Goal: Task Accomplishment & Management: Manage account settings

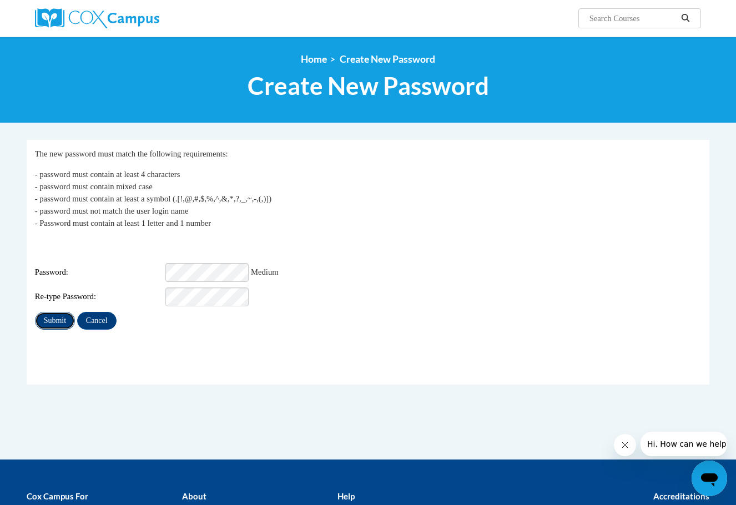
click at [51, 313] on input "Submit" at bounding box center [55, 321] width 40 height 18
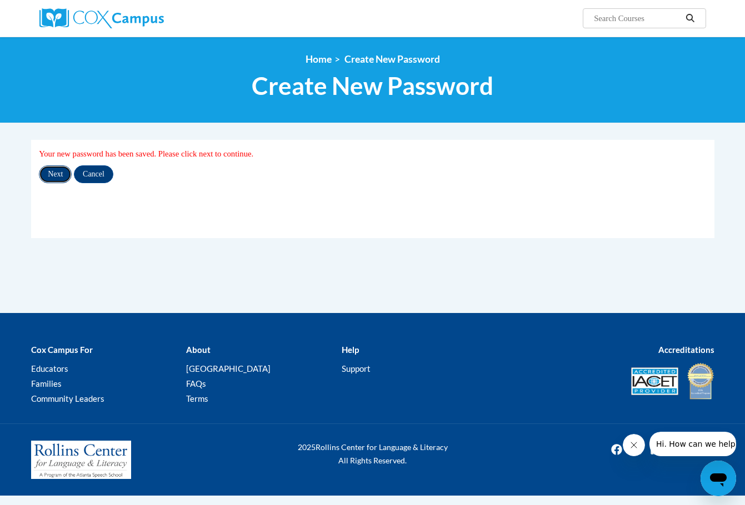
click at [46, 176] on input "Next" at bounding box center [55, 174] width 33 height 18
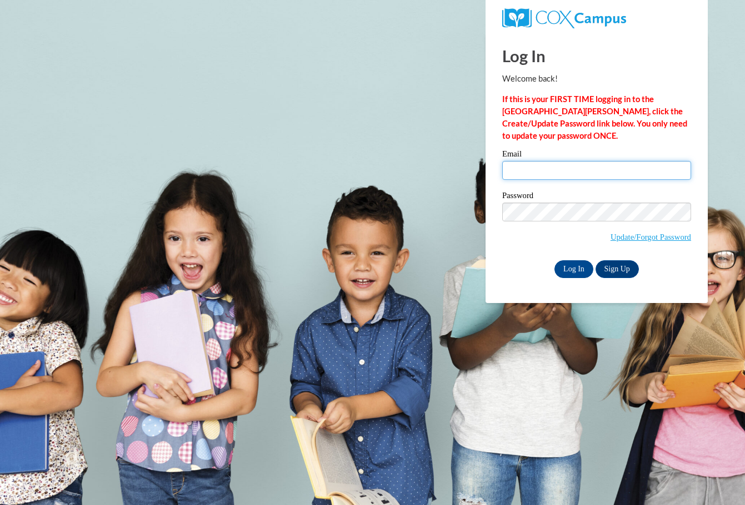
click at [553, 163] on input "Email" at bounding box center [596, 170] width 189 height 19
type input "kgoodwin@lccaa.net"
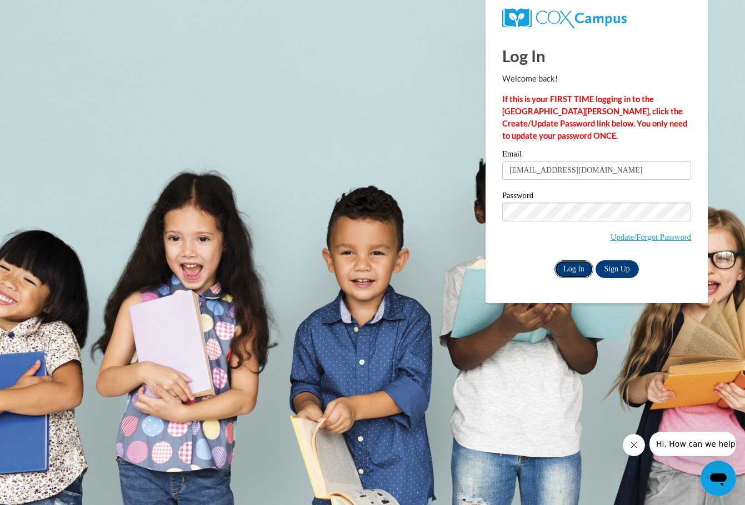
click at [571, 270] on input "Log In" at bounding box center [573, 269] width 39 height 18
